Goal: Find specific page/section: Find specific page/section

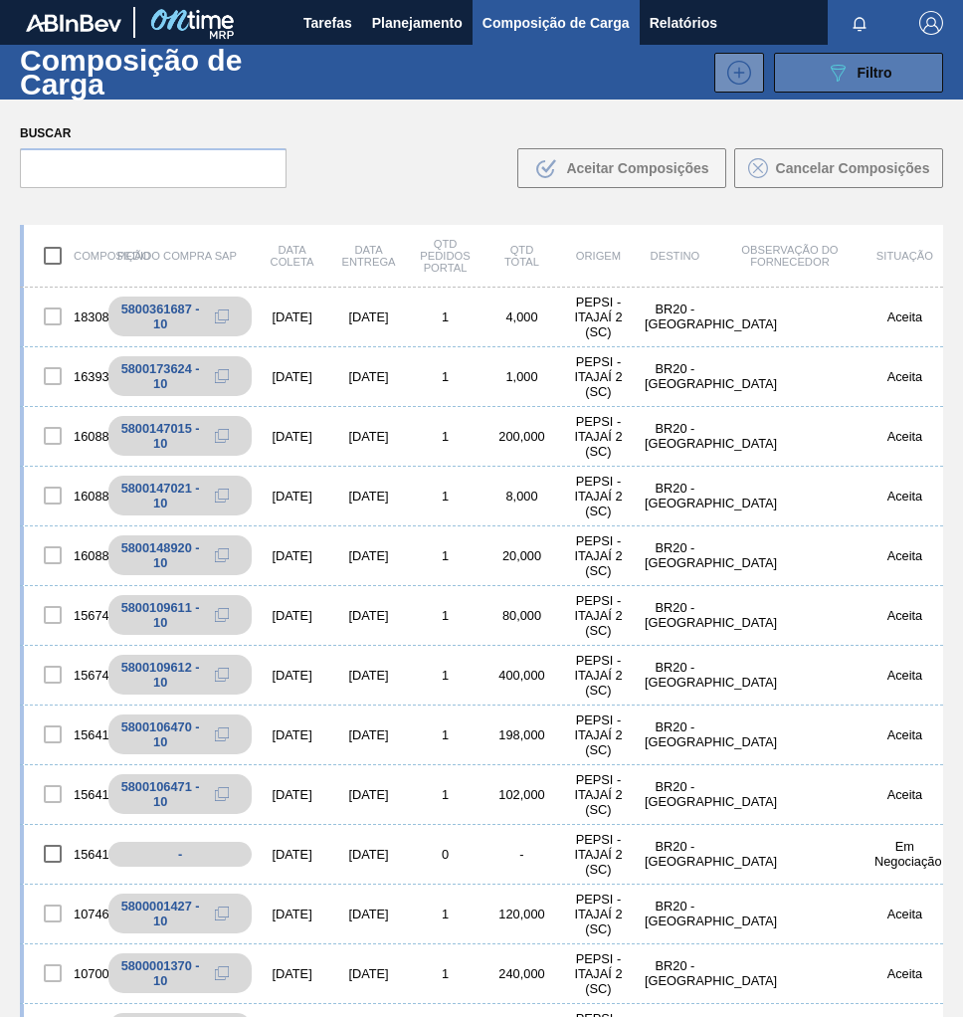
click at [888, 73] on span "Filtro" at bounding box center [875, 73] width 35 height 16
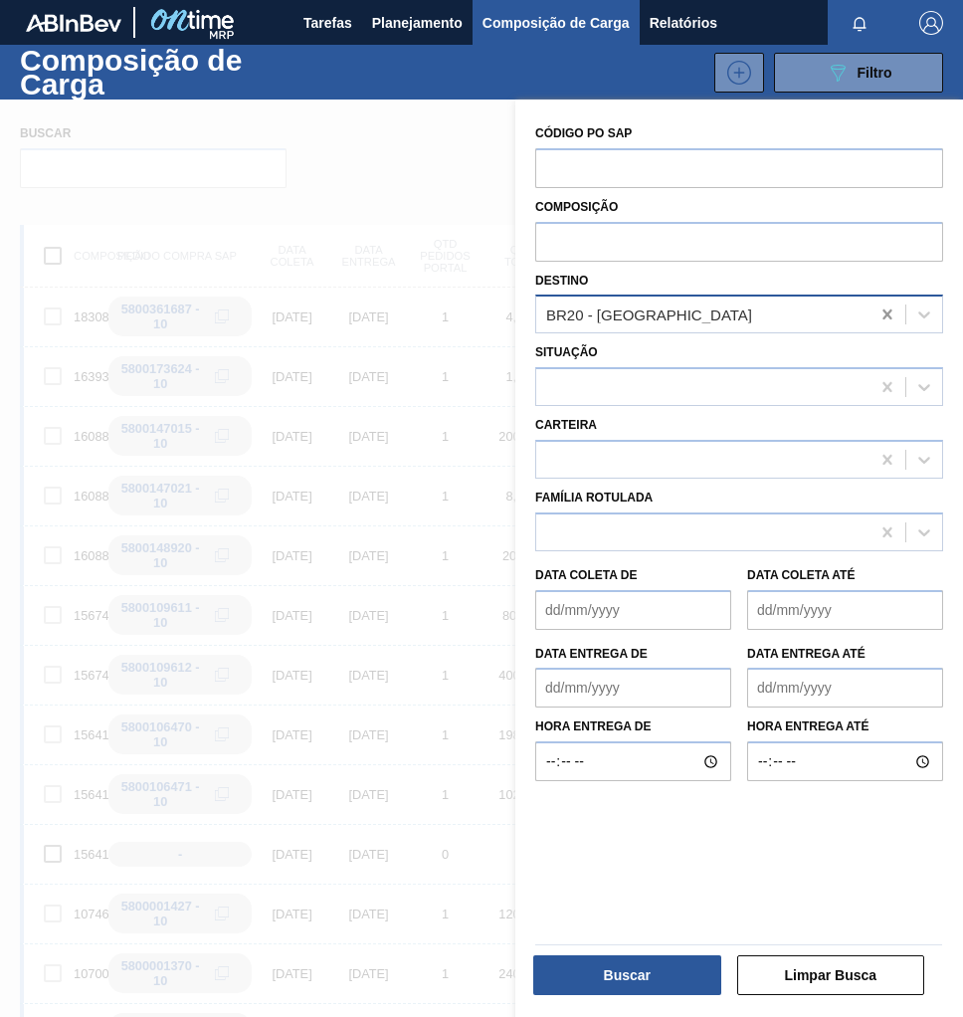
click at [895, 315] on icon at bounding box center [888, 315] width 20 height 20
type input "jundiaí"
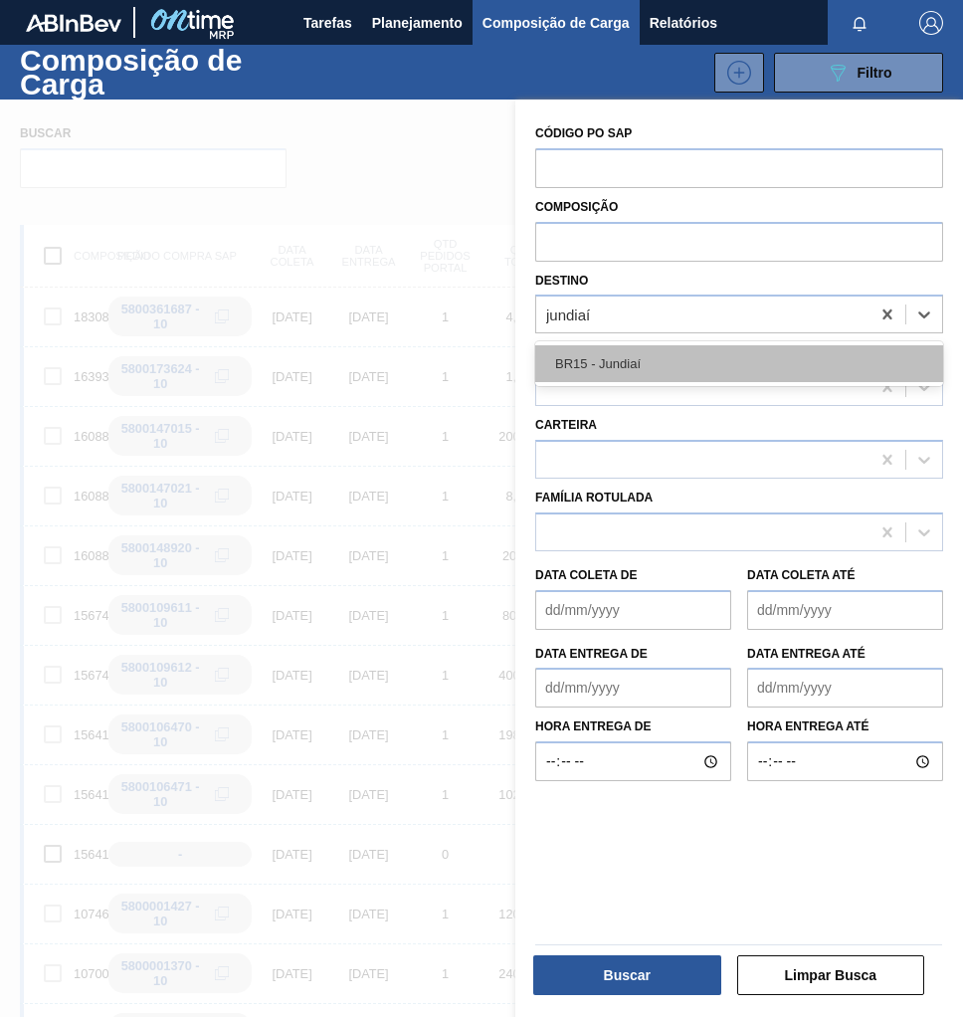
click at [707, 352] on div "BR15 - Jundiaí" at bounding box center [739, 363] width 408 height 37
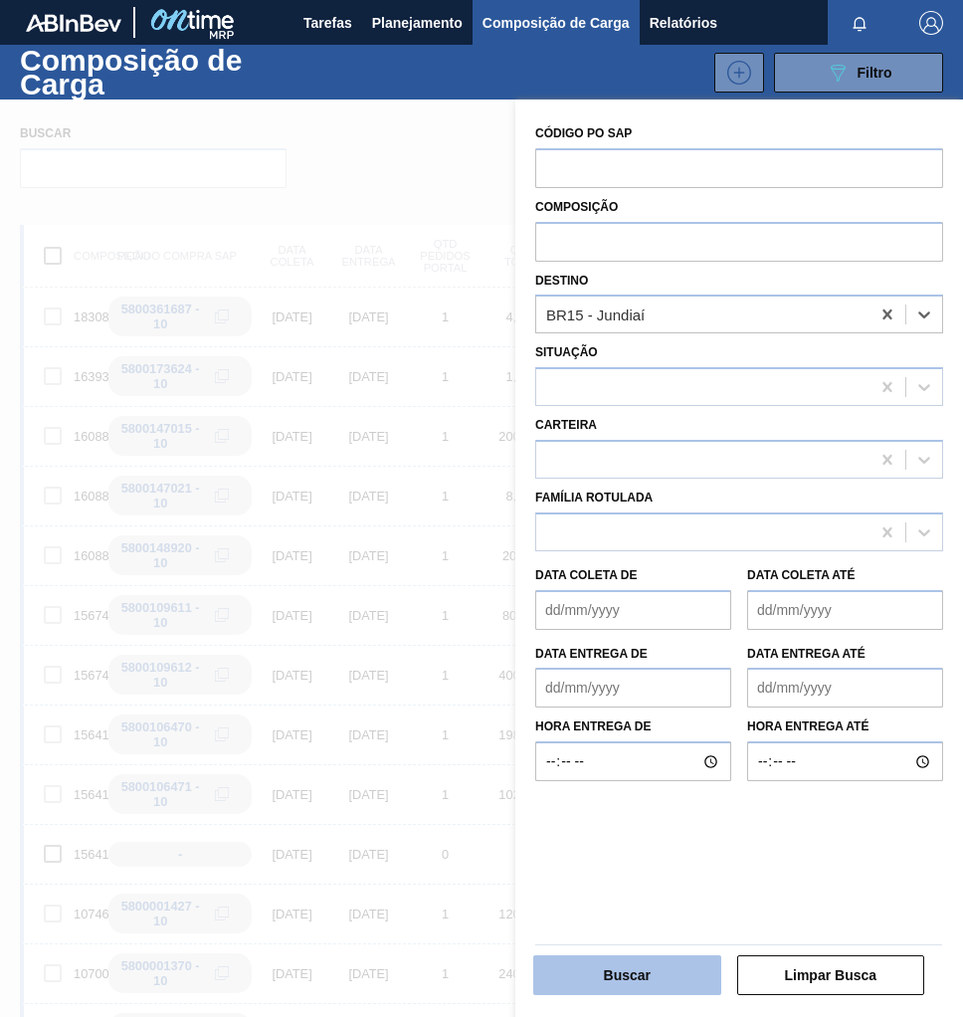
click at [588, 990] on button "Buscar" at bounding box center [627, 976] width 188 height 40
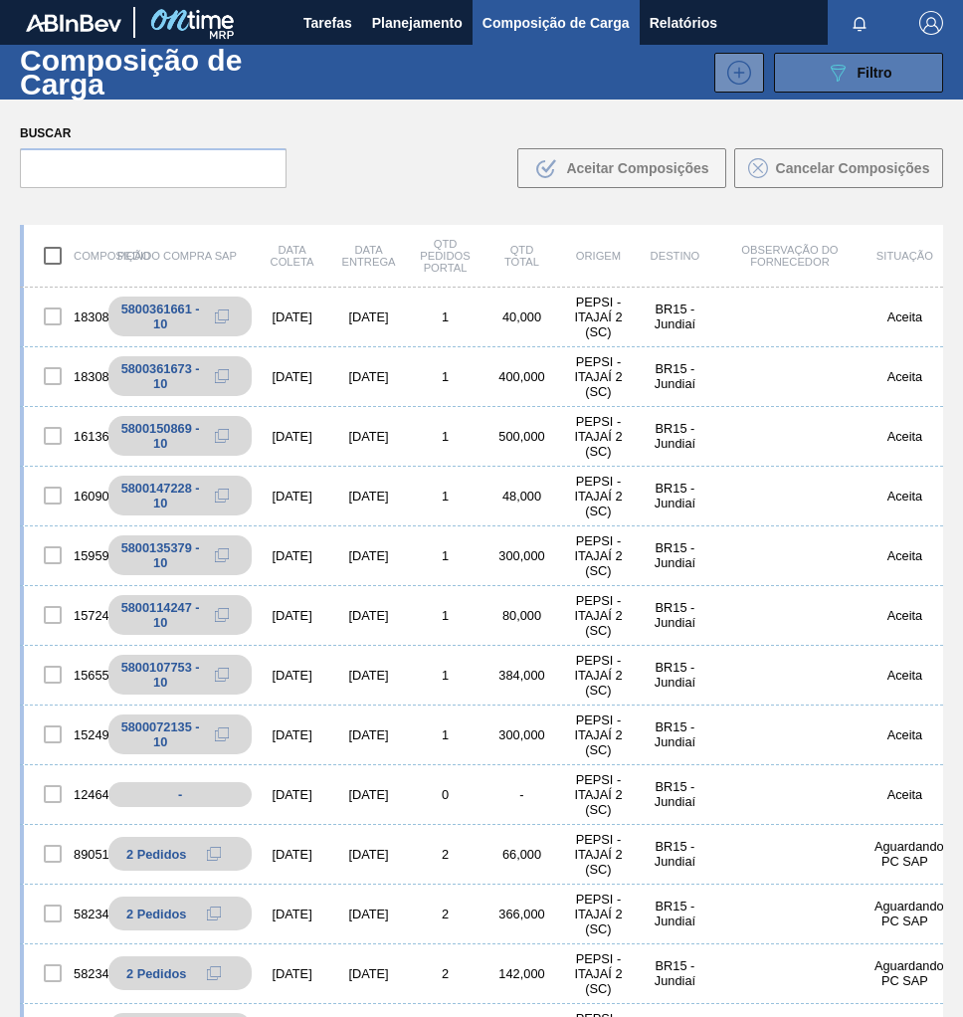
click at [837, 77] on icon at bounding box center [838, 73] width 15 height 17
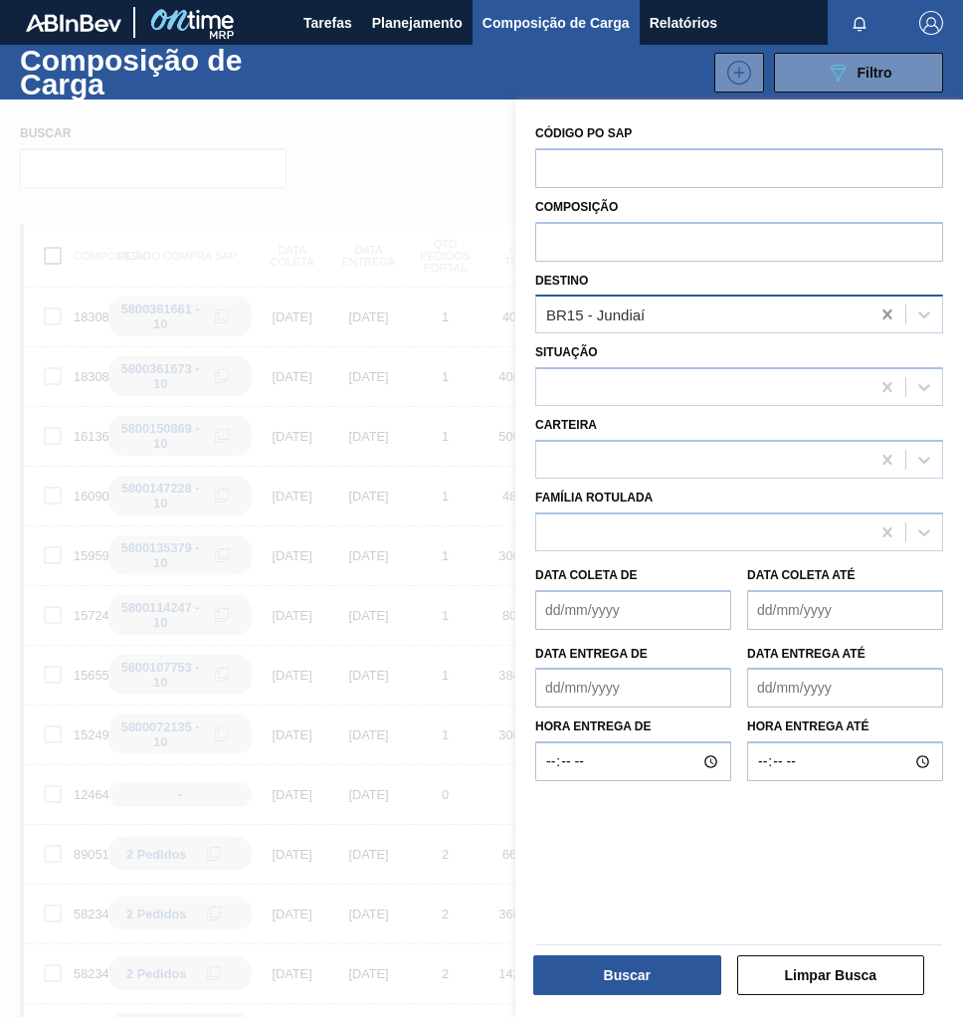
click at [885, 312] on icon at bounding box center [888, 315] width 20 height 20
type input "cama"
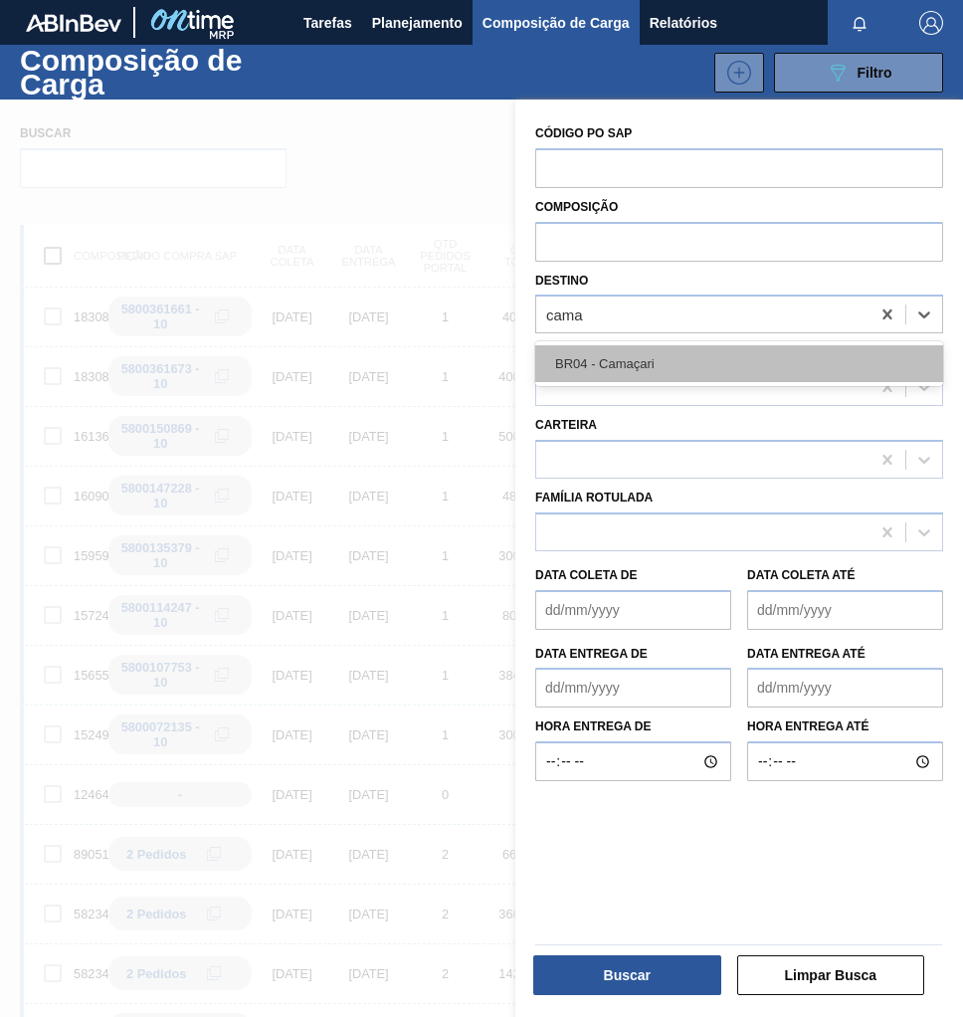
click at [714, 363] on div "BR04 - Camaçari" at bounding box center [739, 363] width 408 height 37
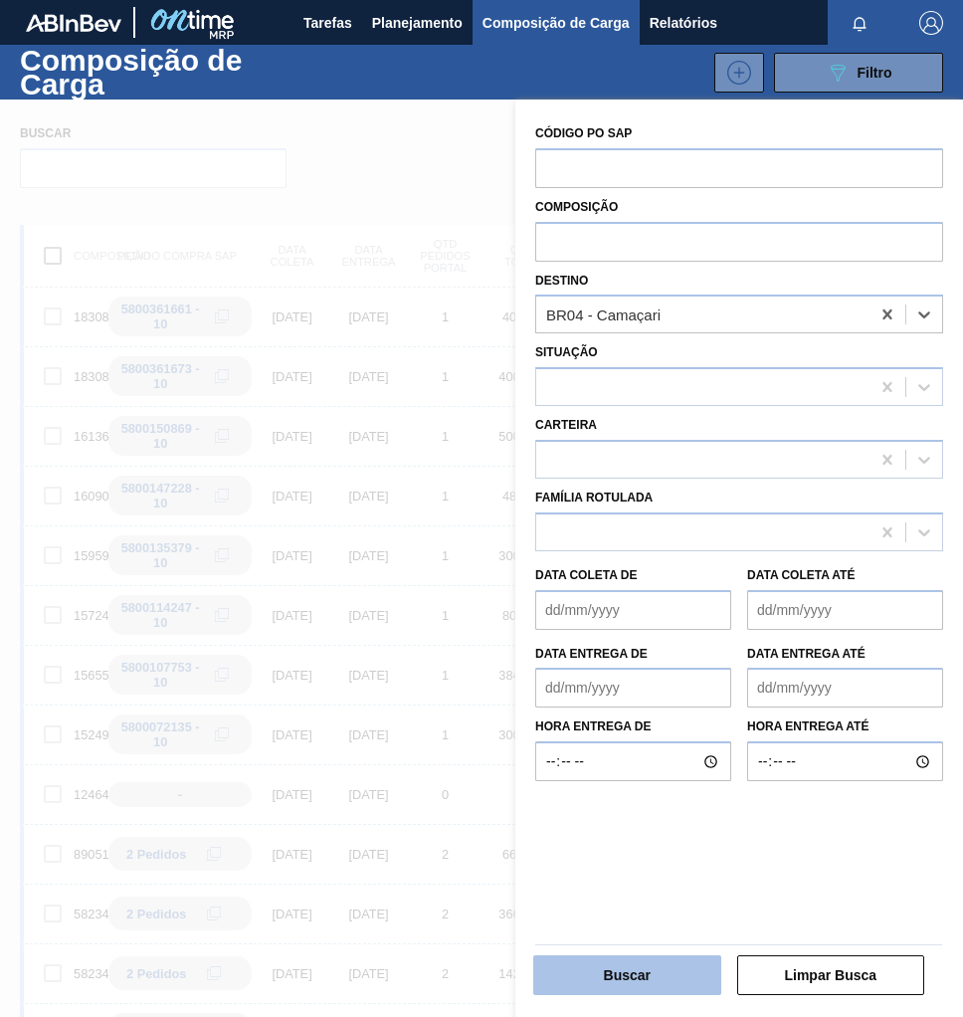
click at [629, 960] on button "Buscar" at bounding box center [627, 976] width 188 height 40
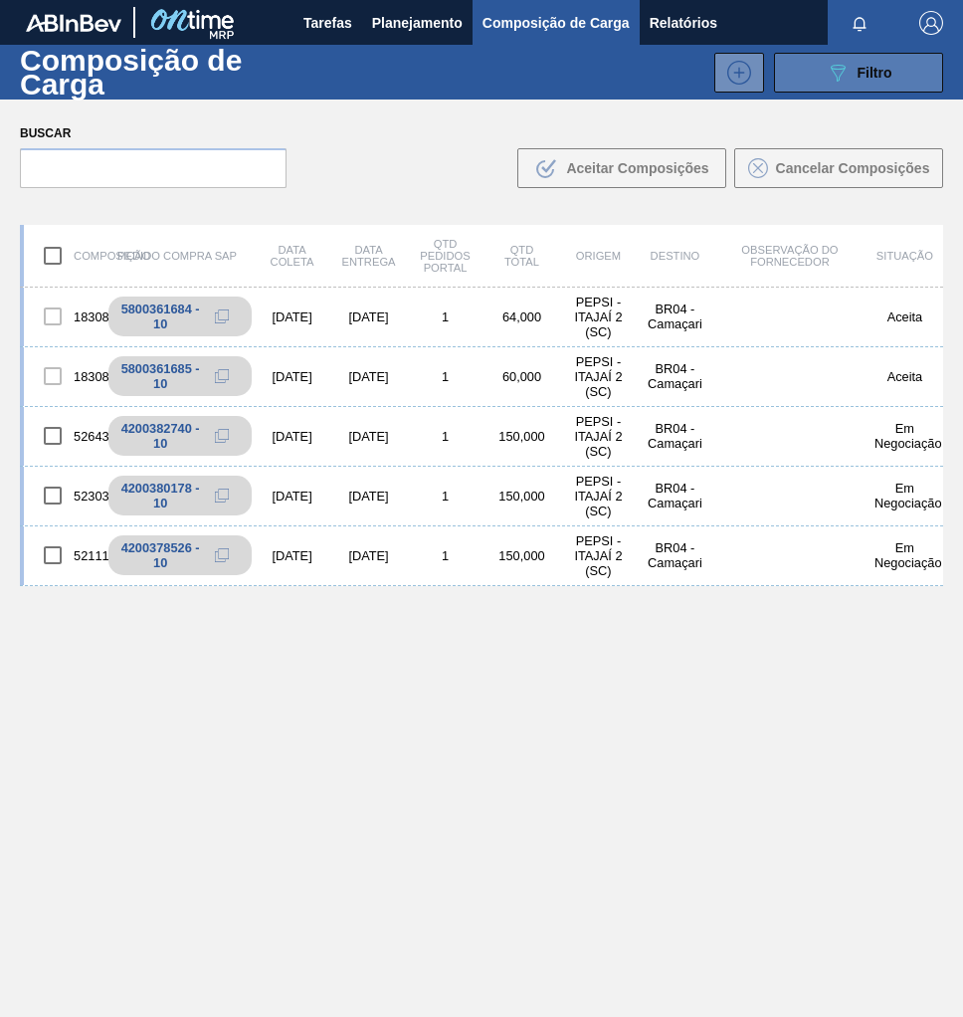
click at [868, 76] on span "Filtro" at bounding box center [875, 73] width 35 height 16
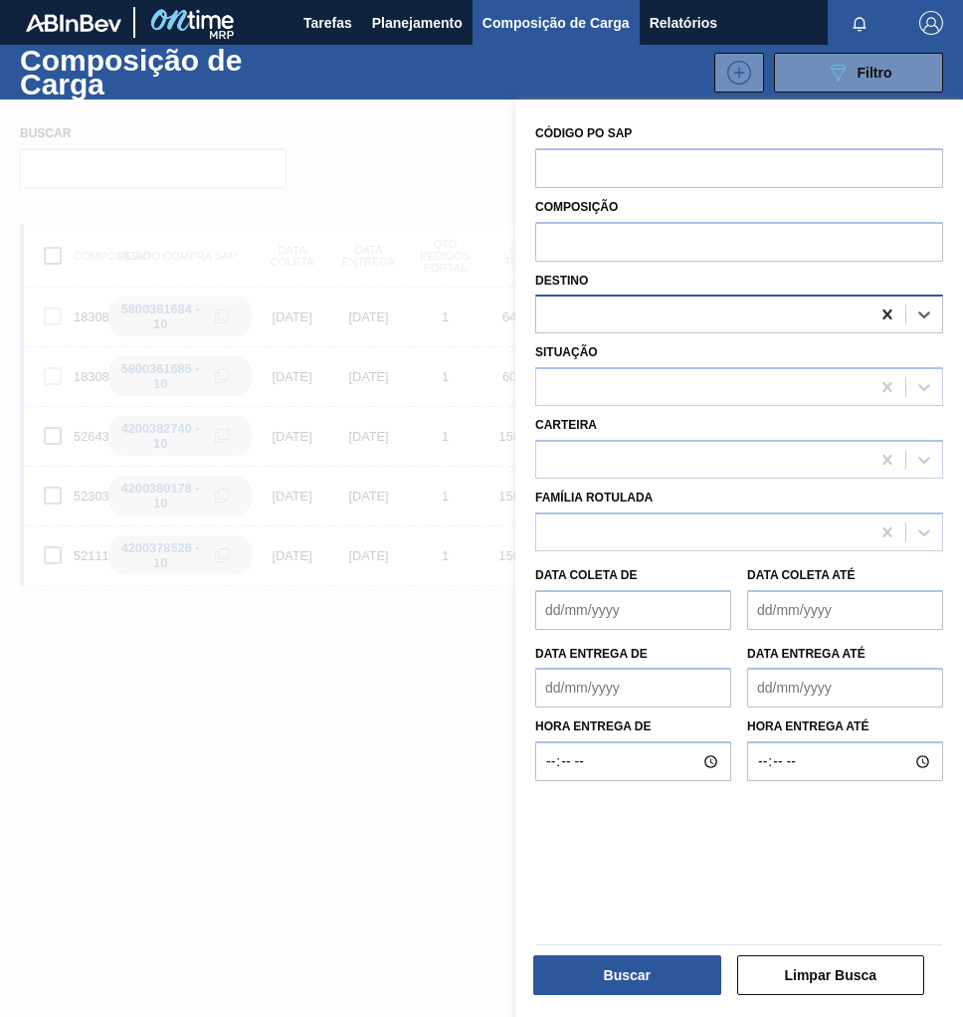
click at [880, 312] on icon at bounding box center [888, 315] width 20 height 20
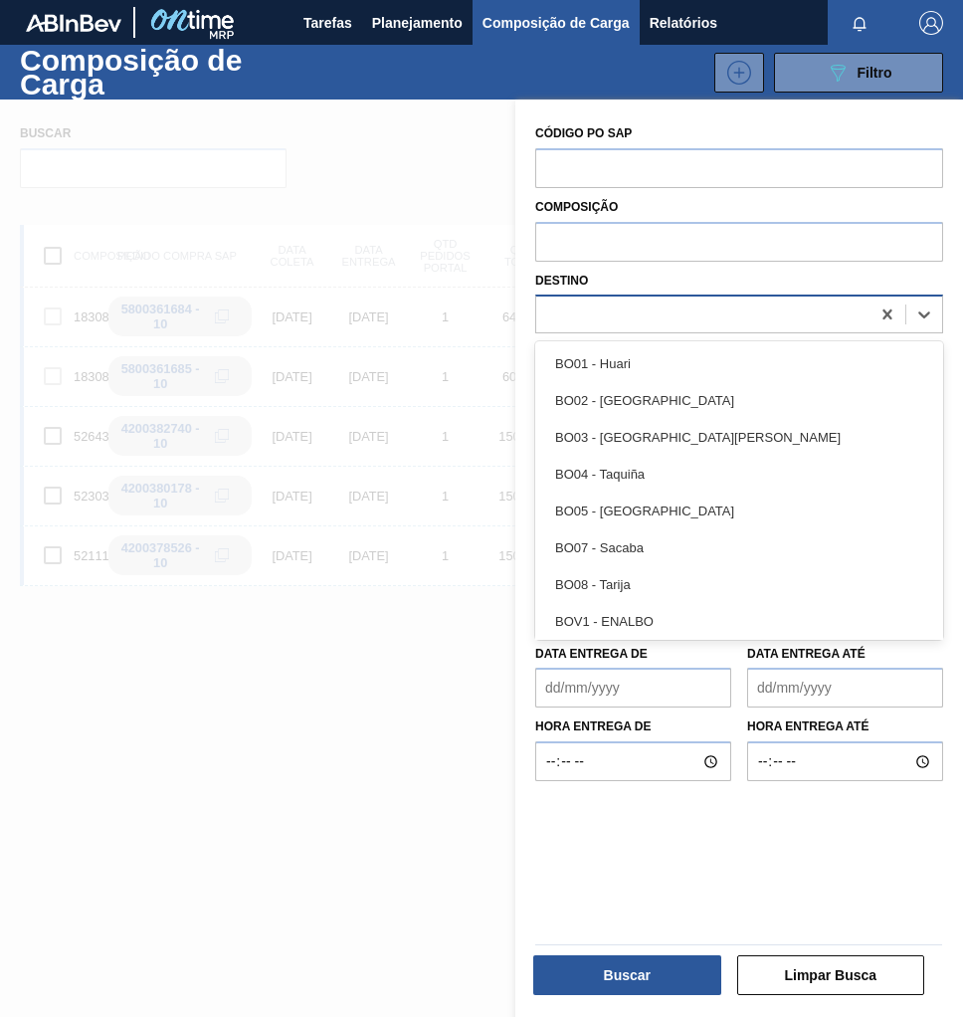
click at [726, 312] on div at bounding box center [702, 315] width 333 height 29
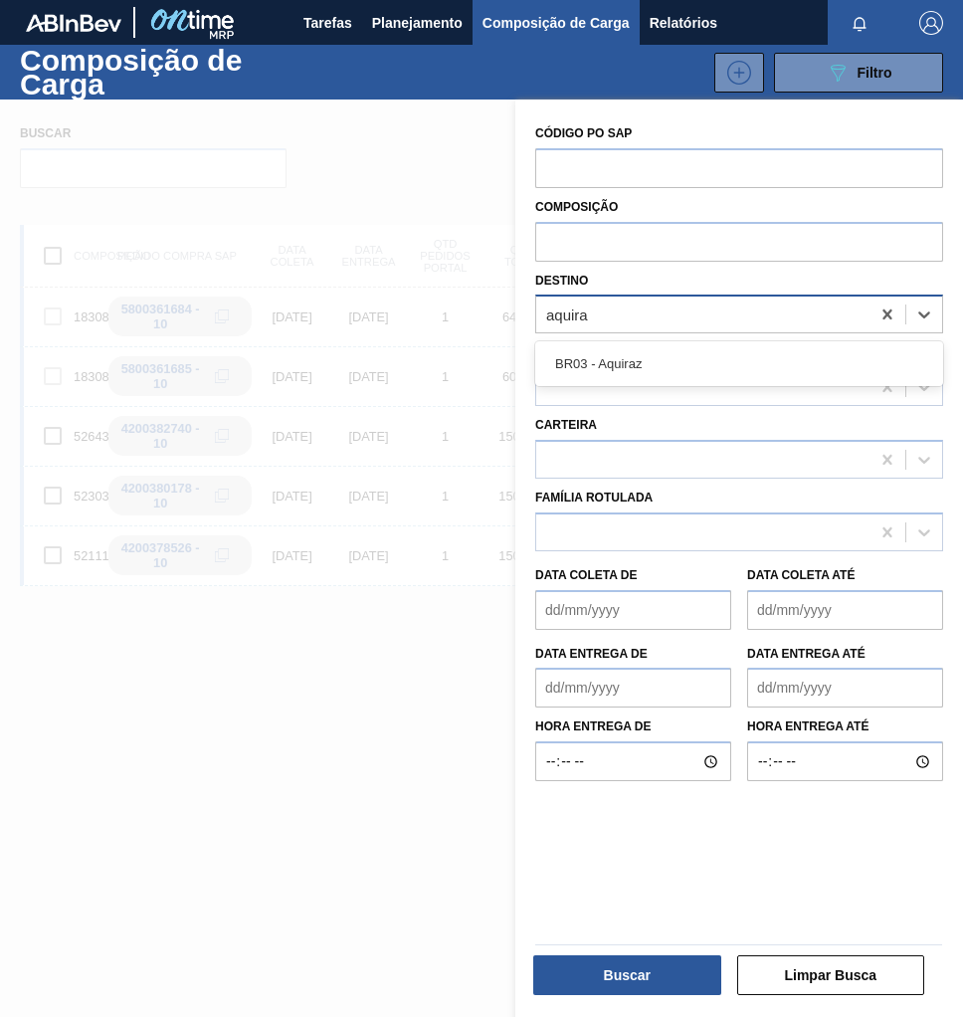
type input "aquiraz"
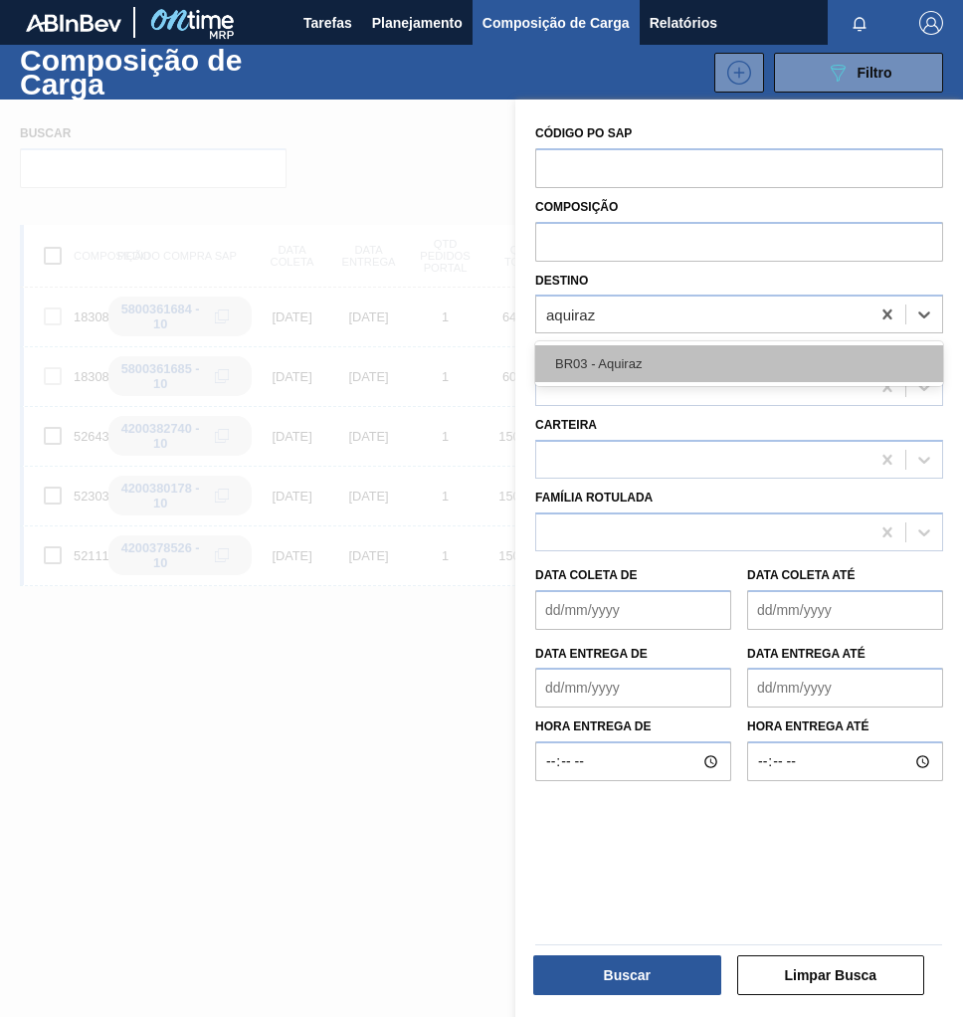
click at [703, 355] on div "BR03 - Aquiraz" at bounding box center [739, 363] width 408 height 37
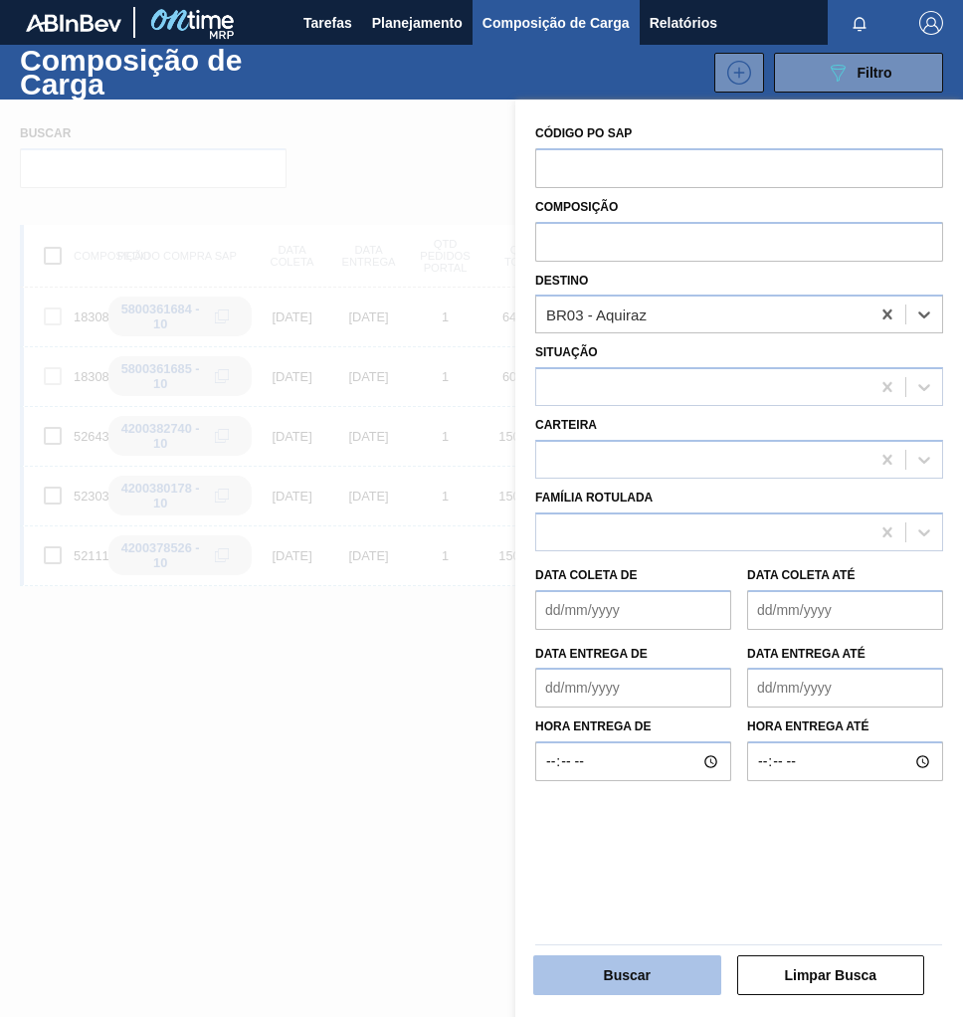
click at [626, 965] on button "Buscar" at bounding box center [627, 976] width 188 height 40
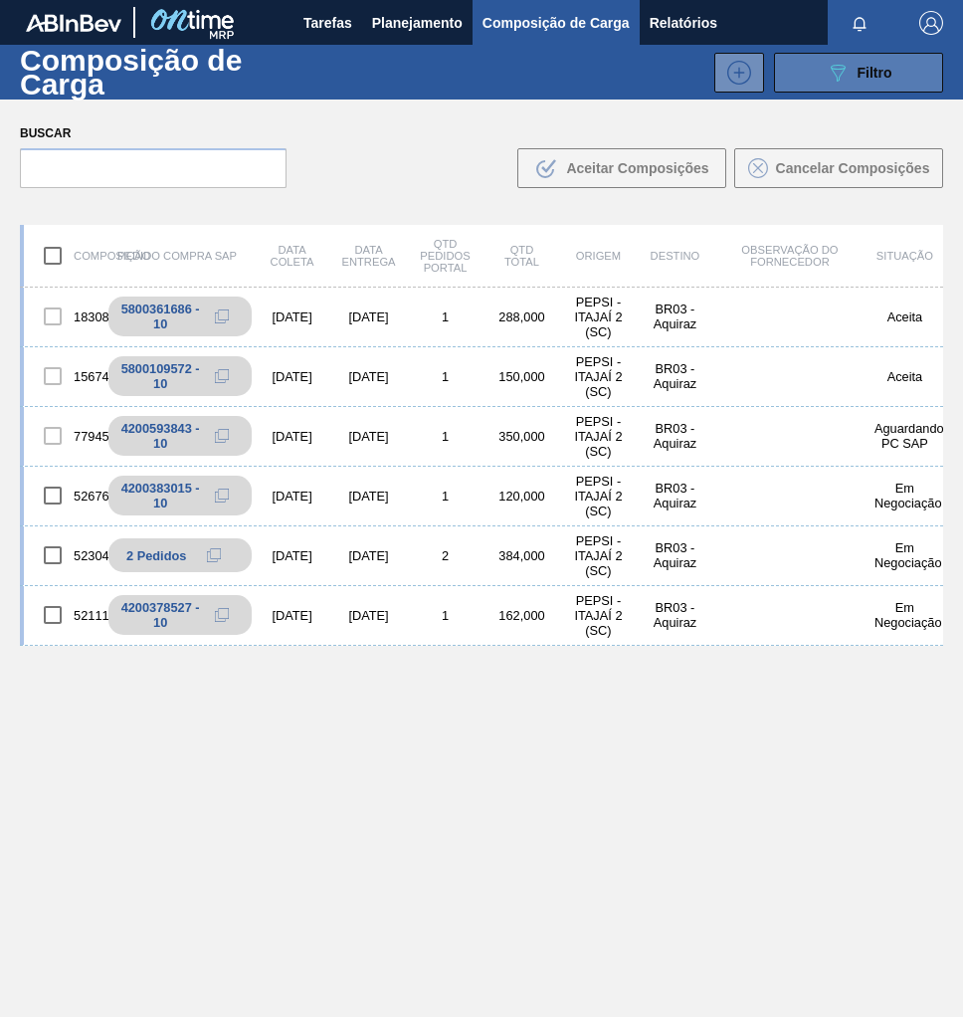
click at [868, 76] on span "Filtro" at bounding box center [875, 73] width 35 height 16
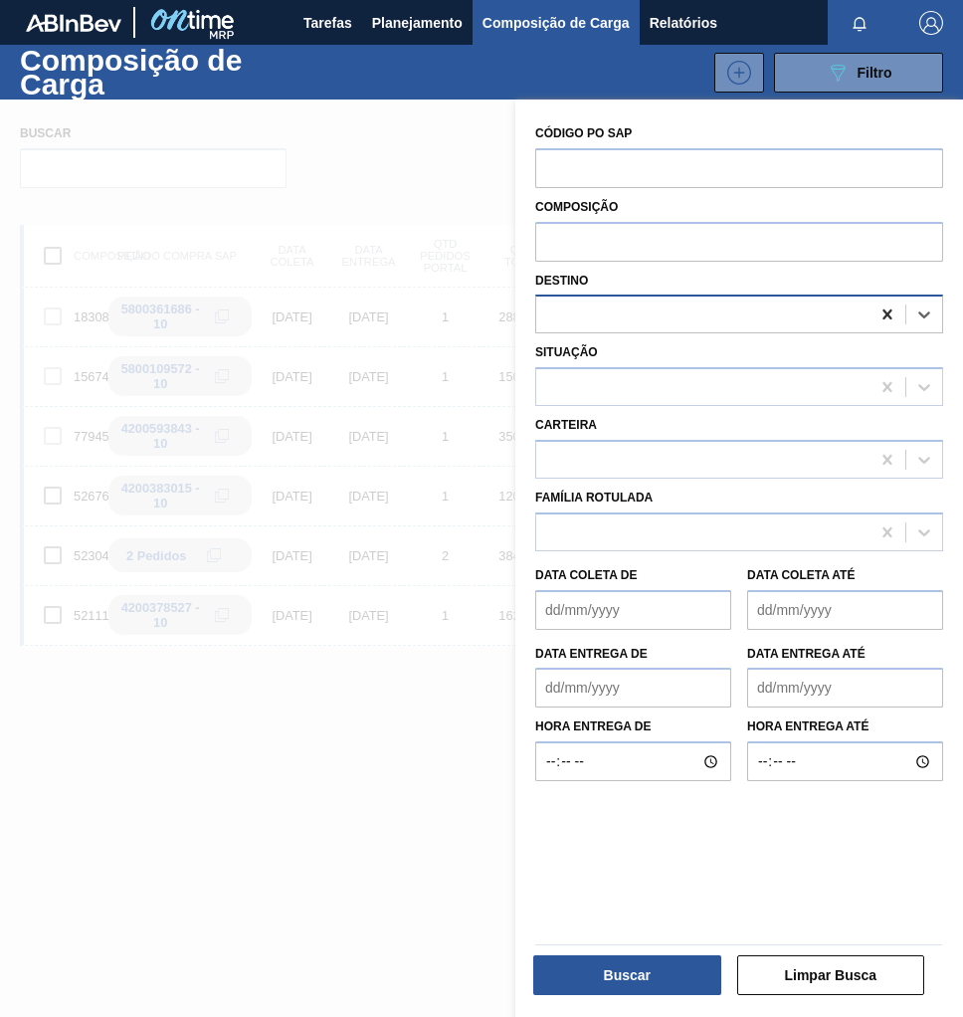
click at [878, 315] on icon at bounding box center [888, 315] width 20 height 20
type input "sapucaia"
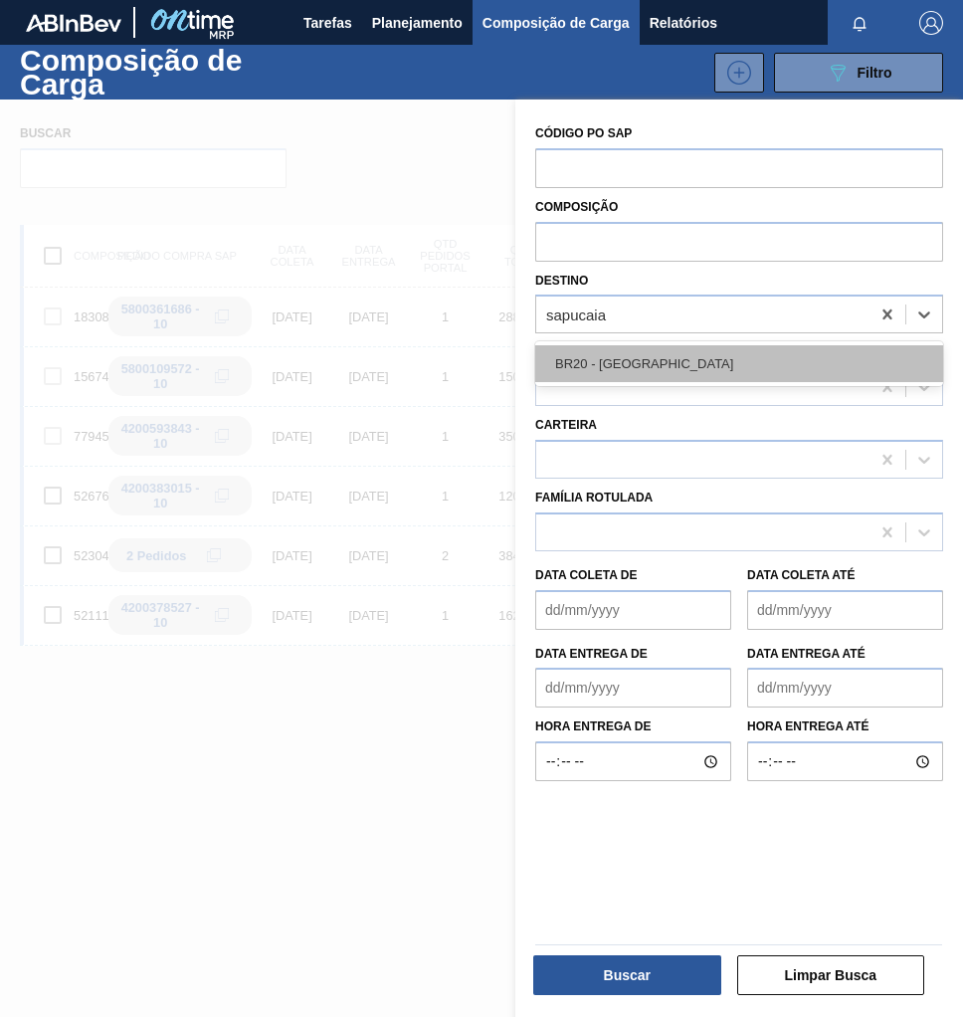
click at [727, 367] on div "BR20 - [GEOGRAPHIC_DATA]" at bounding box center [739, 363] width 408 height 37
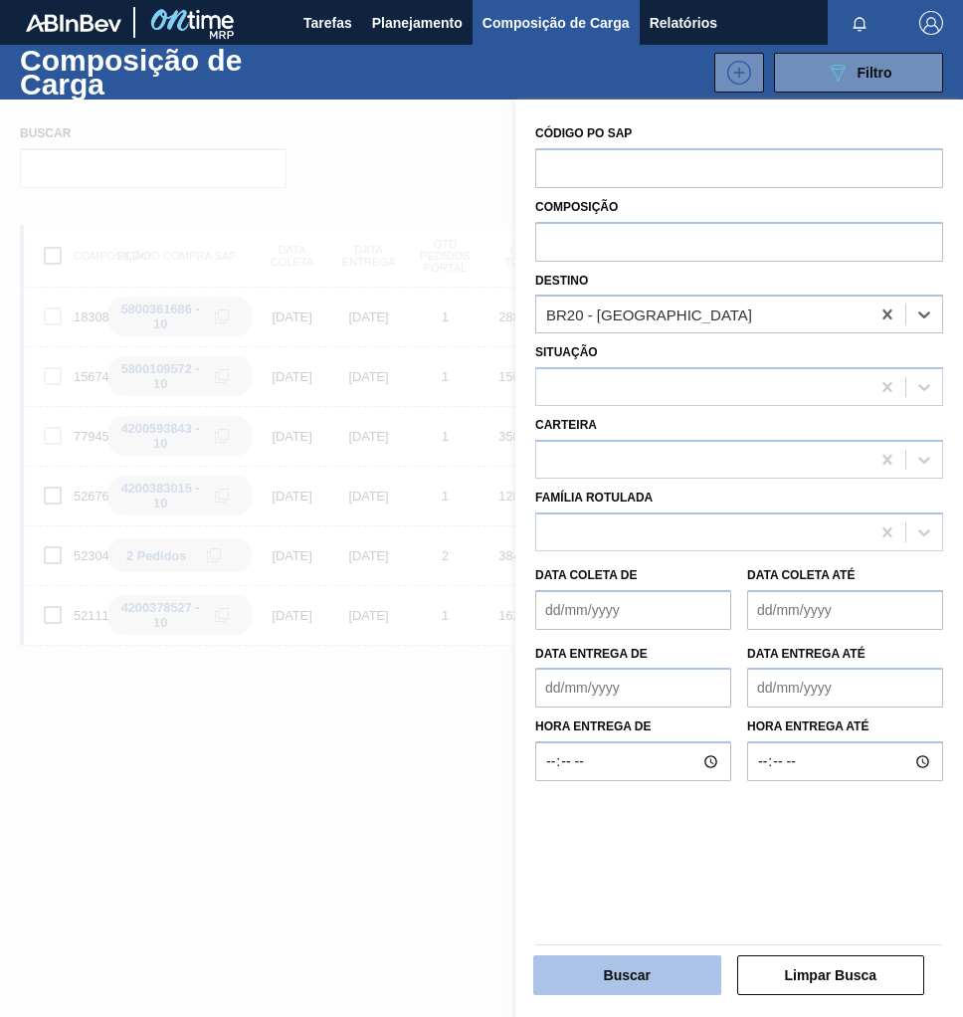
click at [589, 971] on button "Buscar" at bounding box center [627, 976] width 188 height 40
